Goal: Information Seeking & Learning: Check status

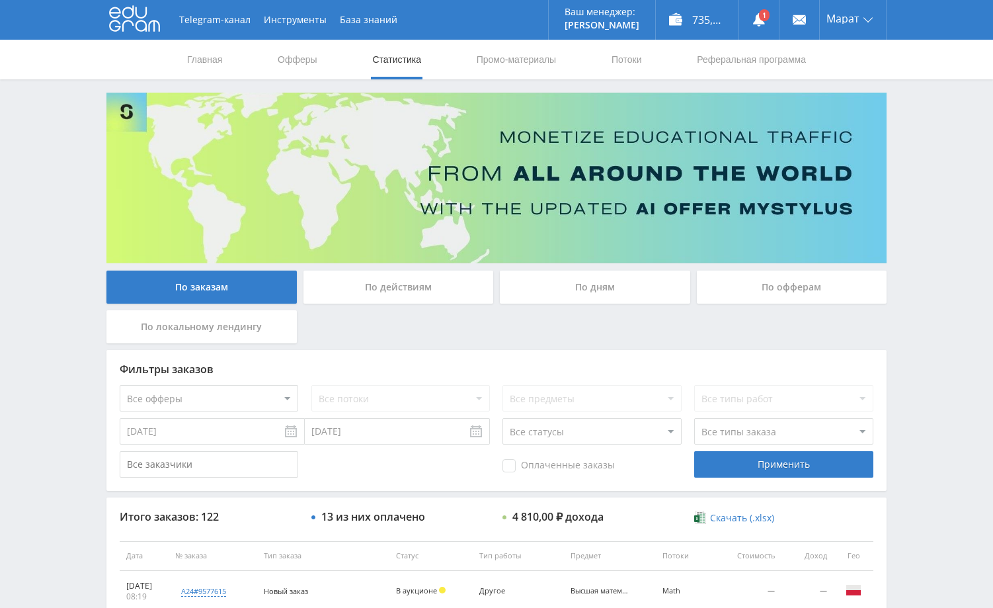
click at [935, 211] on div "Telegram-канал Инструменты База знаний Ваш менеджер: [PERSON_NAME] Online @edug…" at bounding box center [496, 555] width 993 height 1111
click at [764, 21] on link at bounding box center [759, 20] width 40 height 40
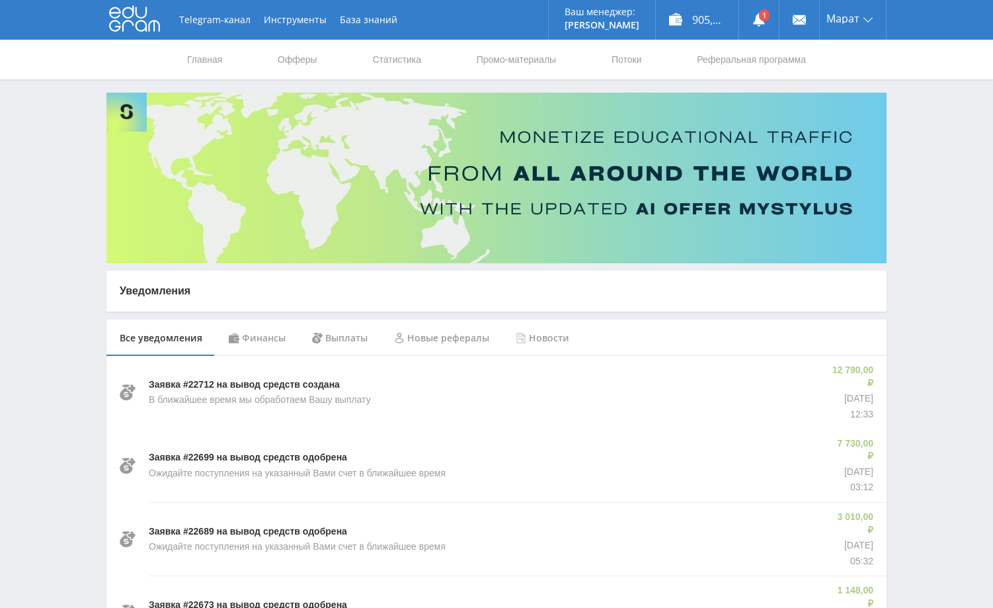
click at [263, 339] on div "Финансы" at bounding box center [257, 337] width 83 height 37
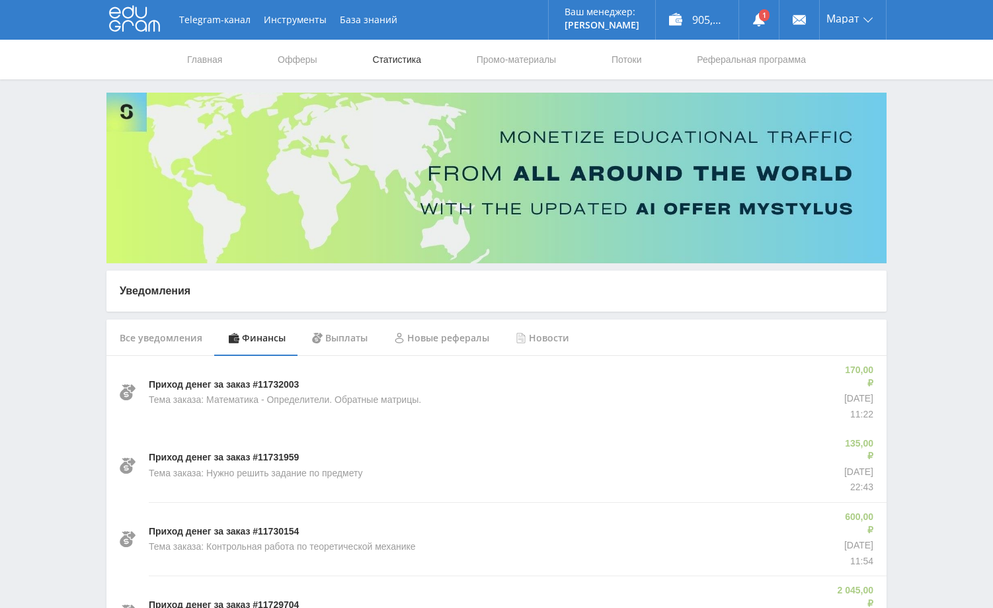
click at [401, 52] on link "Статистика" at bounding box center [397, 60] width 52 height 40
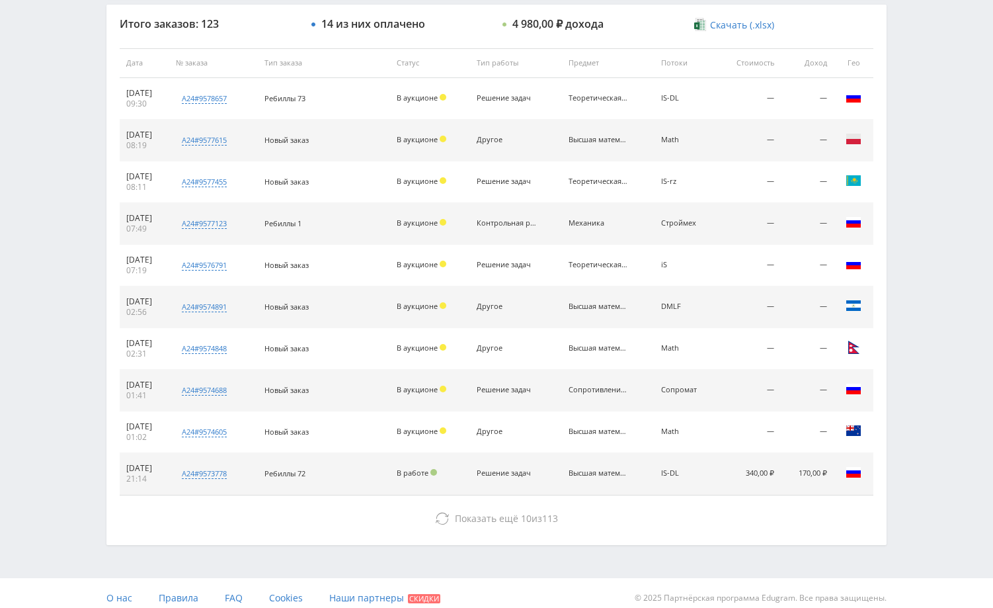
scroll to position [503, 0]
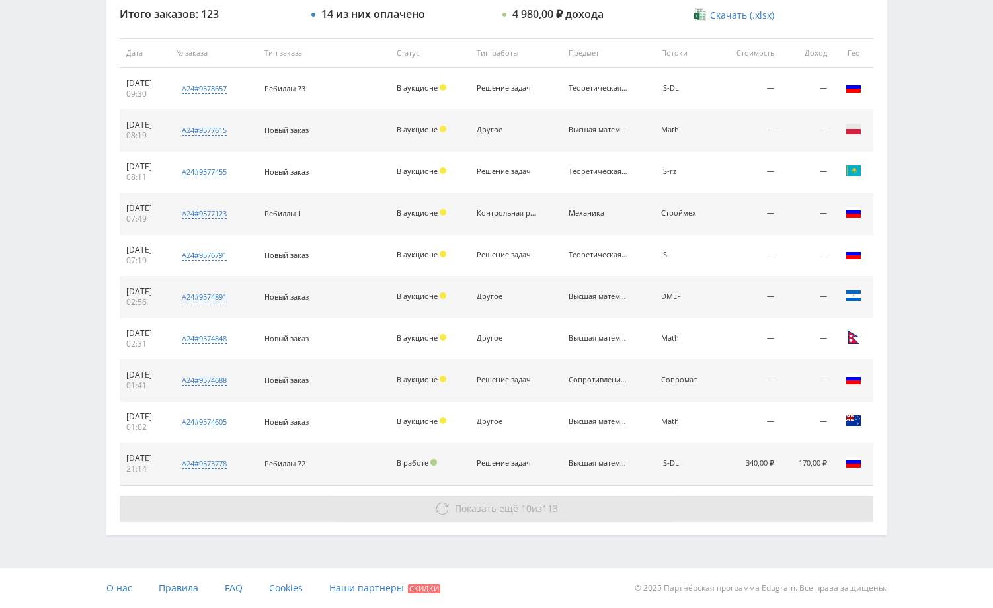
click at [777, 507] on button "Показать ещё 10 из 113" at bounding box center [497, 508] width 754 height 26
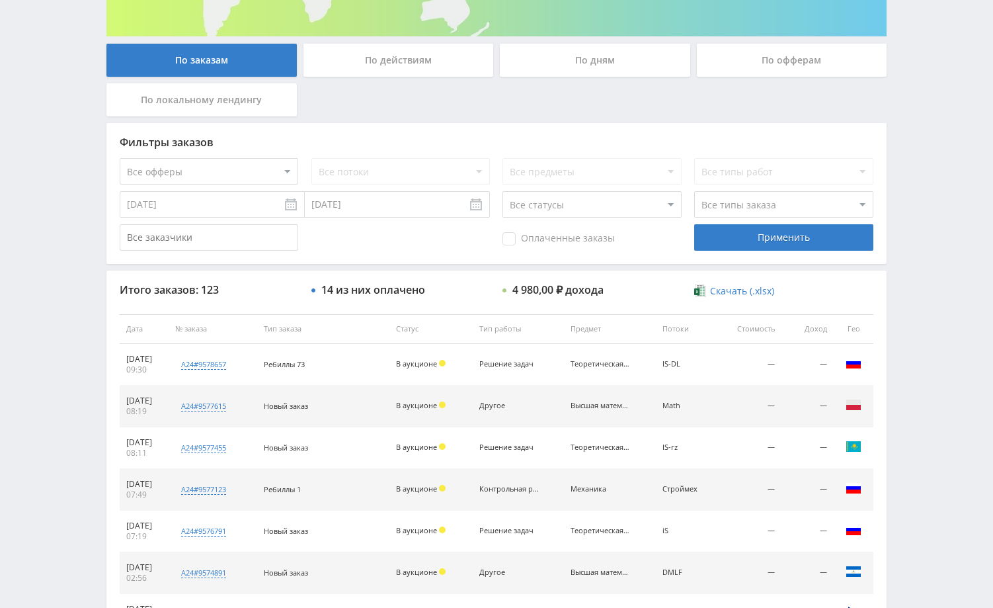
scroll to position [106, 0]
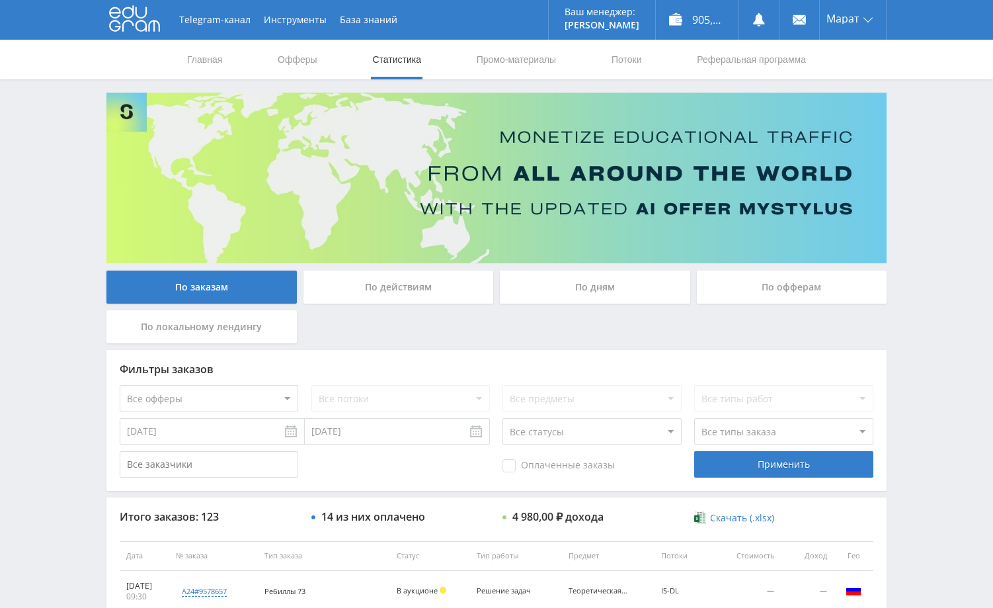
click at [943, 333] on div "Telegram-канал Инструменты База знаний Ваш менеджер: Alex Alex Online @edugram_…" at bounding box center [496, 555] width 993 height 1111
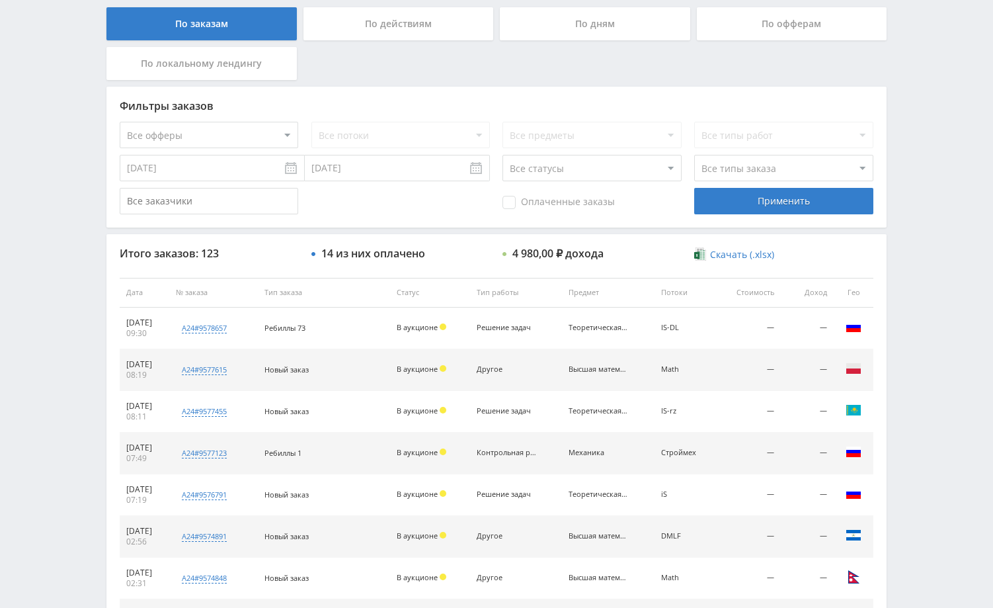
scroll to position [265, 0]
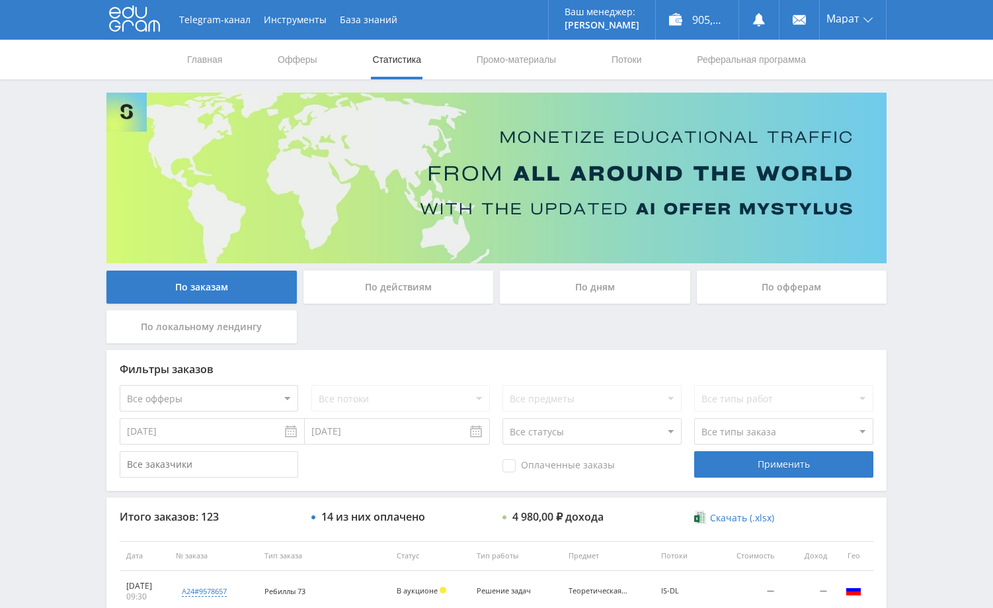
drag, startPoint x: 919, startPoint y: 282, endPoint x: 921, endPoint y: 296, distance: 14.0
click at [919, 283] on div "Telegram-канал Инструменты База знаний Ваш менеджер: Alex Alex Online @edugram_…" at bounding box center [496, 555] width 993 height 1111
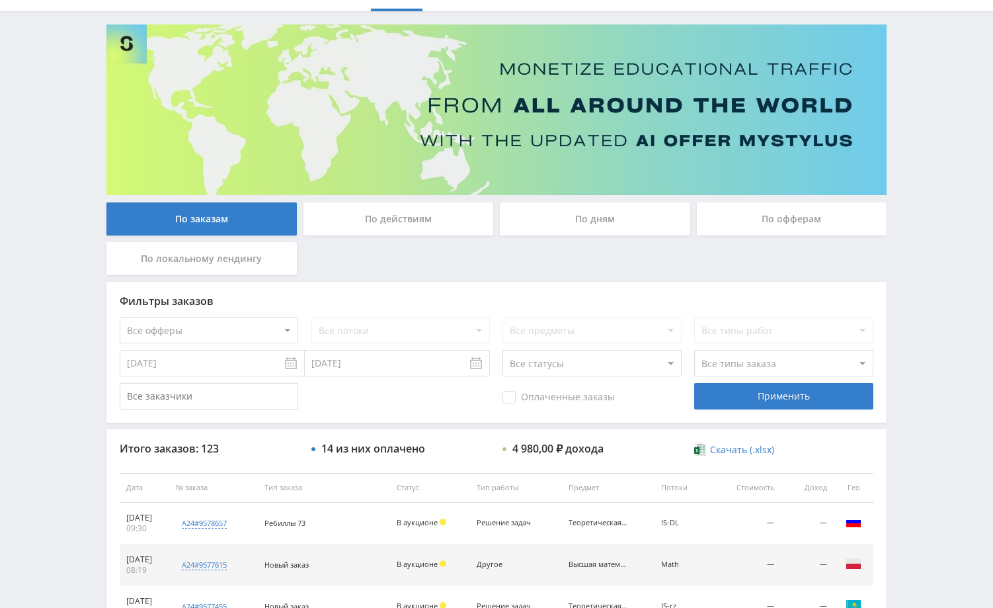
scroll to position [132, 0]
